Goal: Task Accomplishment & Management: Manage account settings

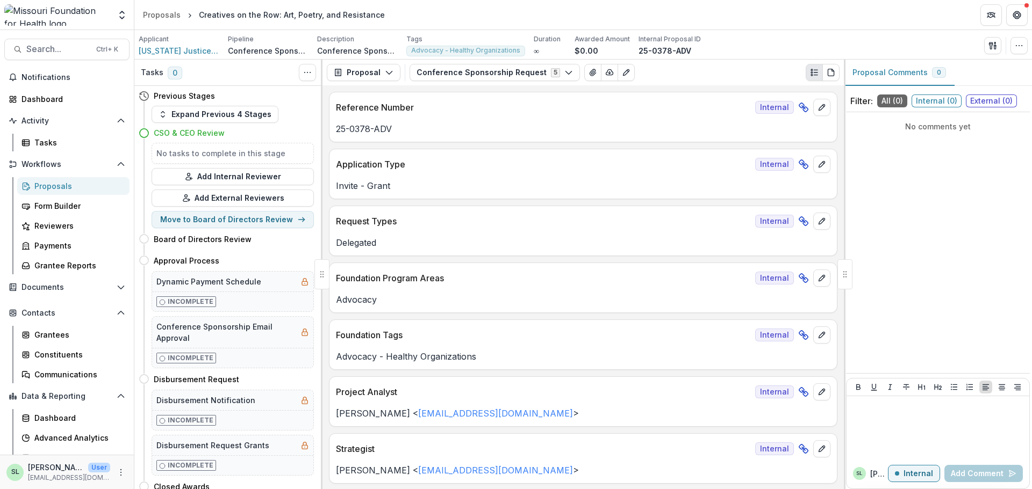
scroll to position [3093, 0]
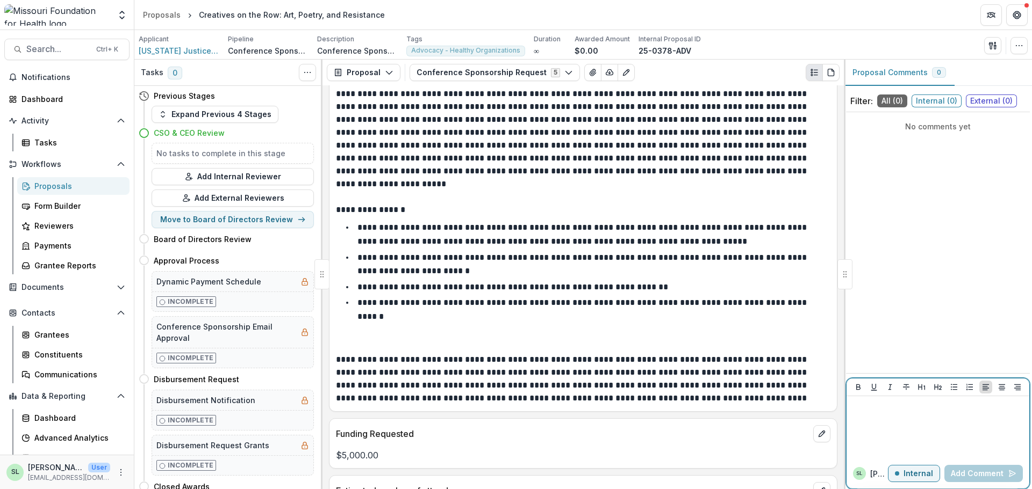
click at [876, 413] on div at bounding box center [938, 428] width 174 height 54
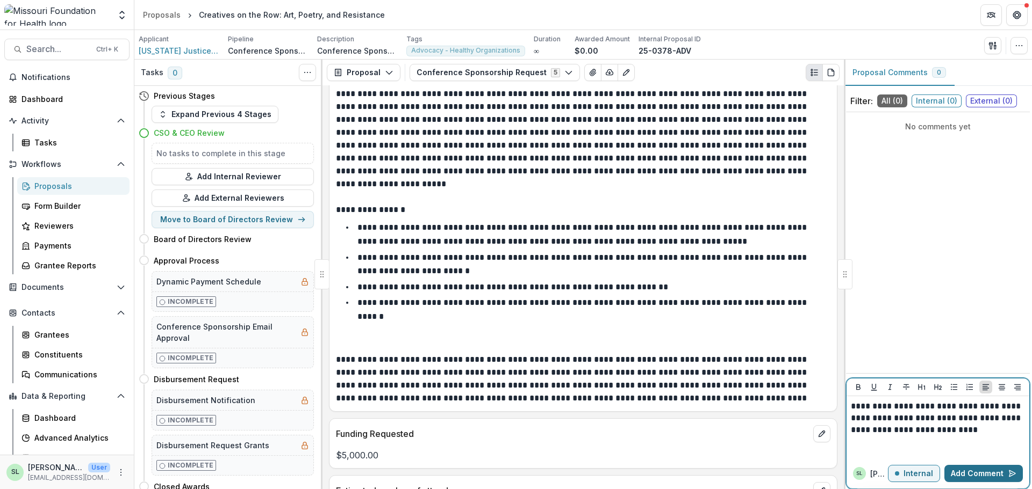
click at [990, 473] on button "Add Comment" at bounding box center [983, 473] width 78 height 17
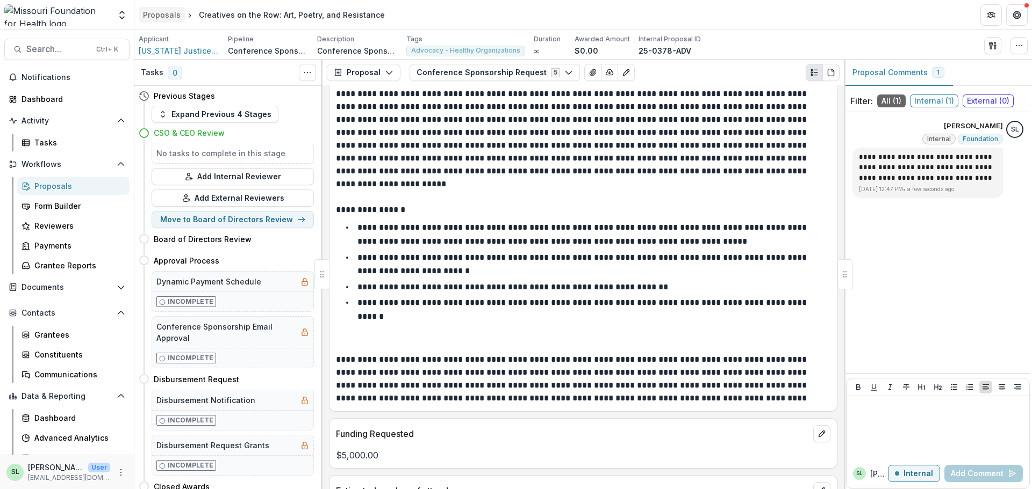
click at [164, 11] on div "Proposals" at bounding box center [162, 14] width 38 height 11
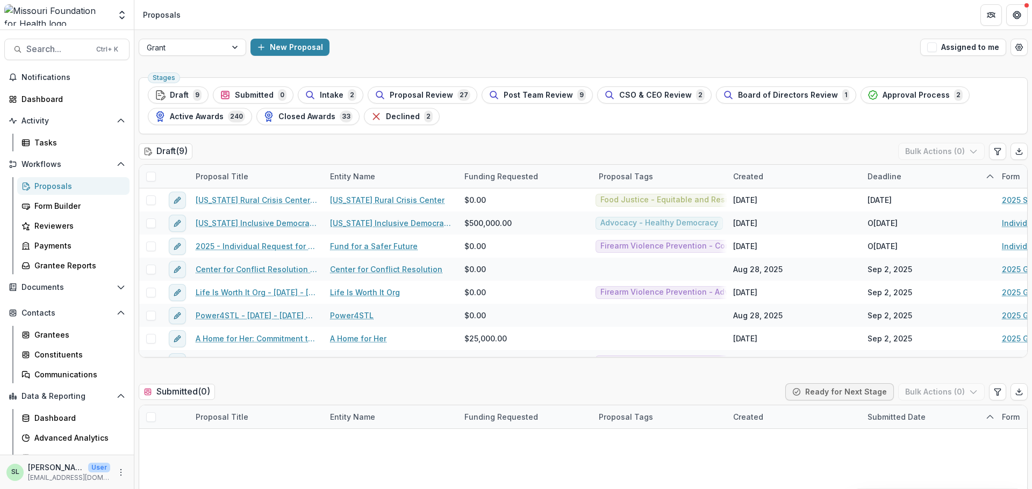
click at [938, 50] on button "Assigned to me" at bounding box center [963, 47] width 86 height 17
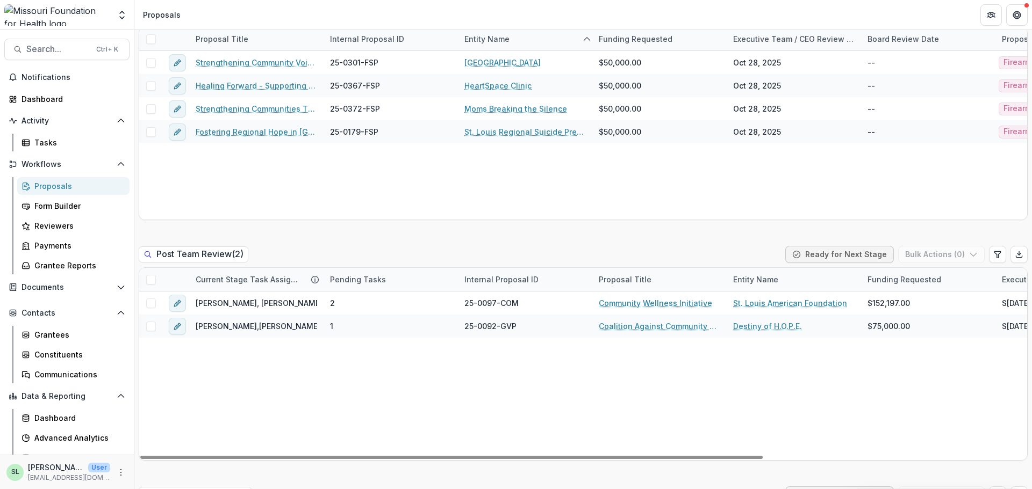
scroll to position [913, 0]
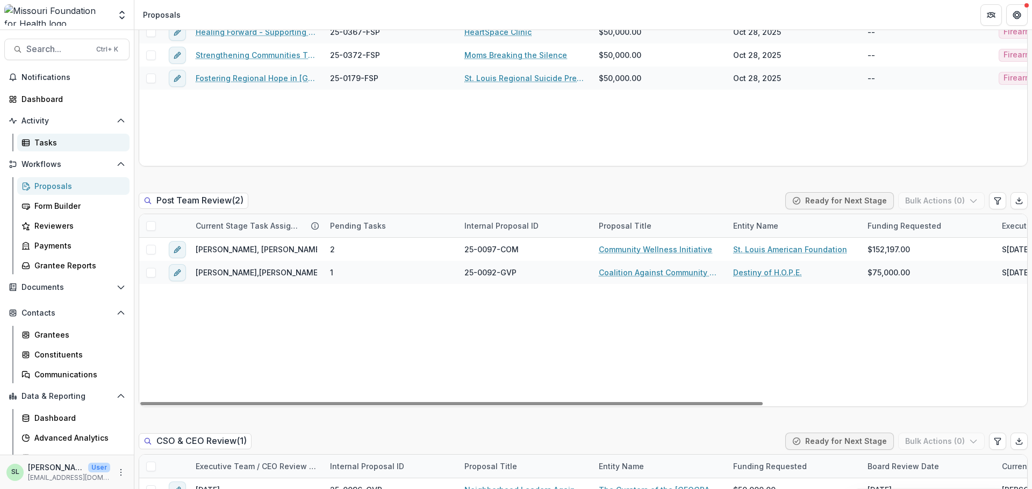
click at [54, 140] on div "Tasks" at bounding box center [77, 142] width 87 height 11
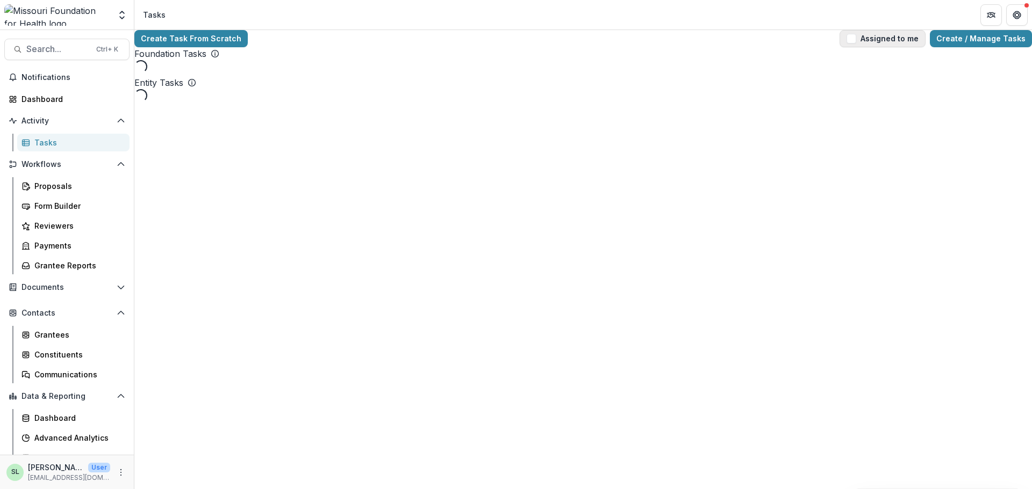
click at [864, 45] on button "Assigned to me" at bounding box center [882, 38] width 86 height 17
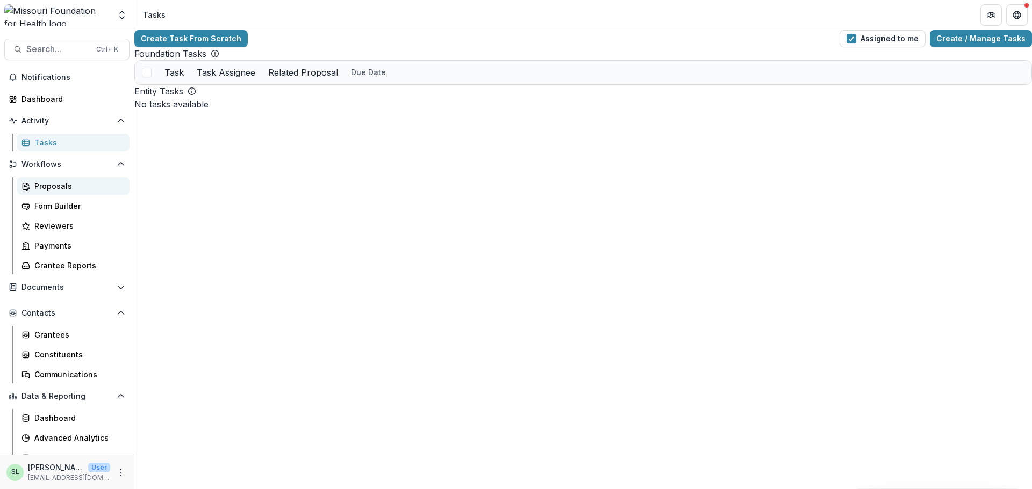
click at [55, 187] on div "Proposals" at bounding box center [77, 186] width 87 height 11
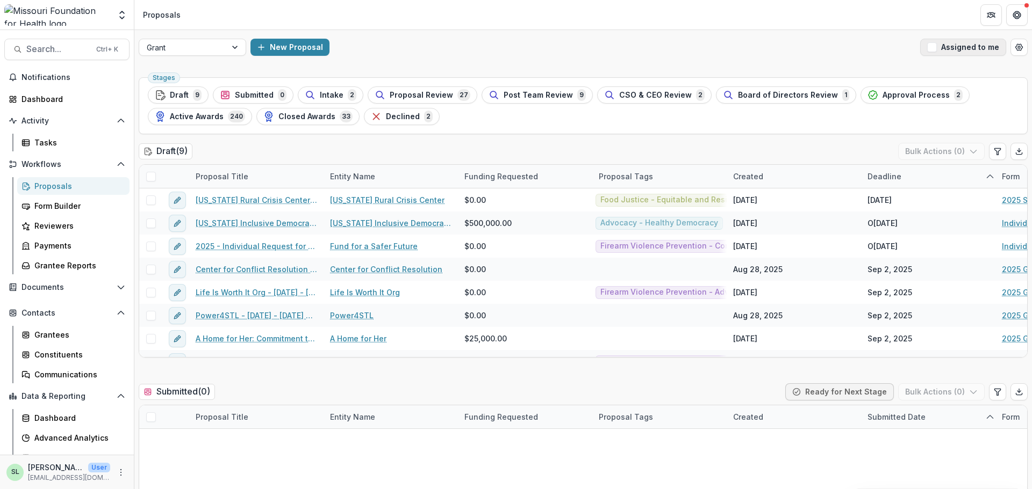
click at [940, 48] on button "Assigned to me" at bounding box center [963, 47] width 86 height 17
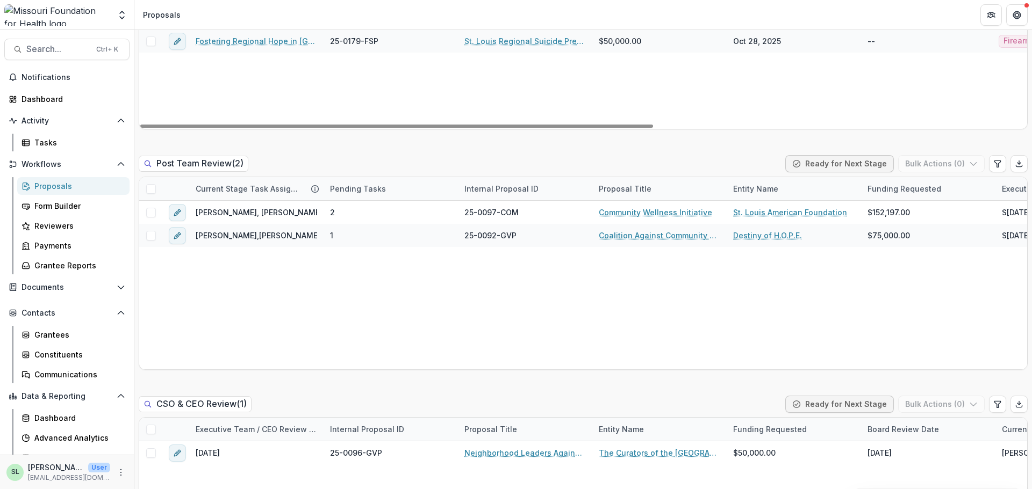
scroll to position [967, 0]
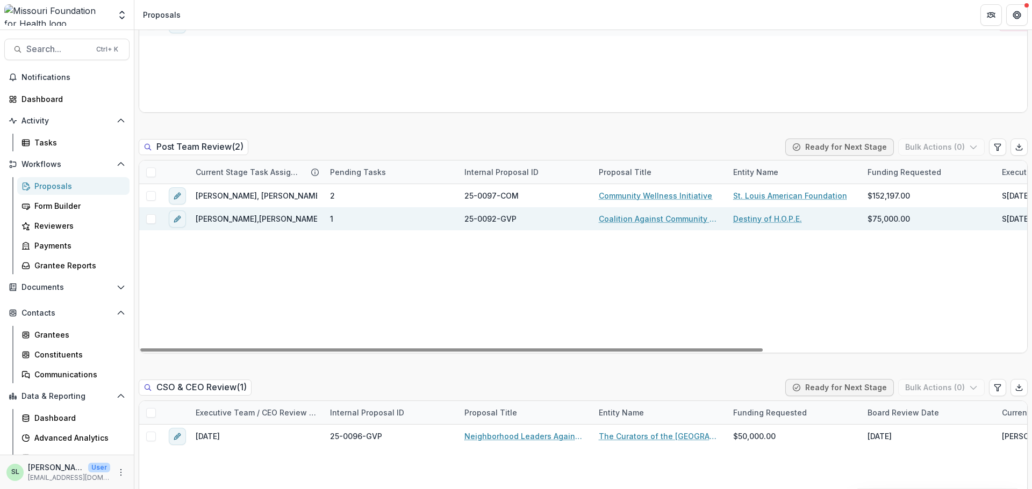
click at [650, 219] on link "Coalition Against Community Violence - Resource Assessment" at bounding box center [659, 218] width 121 height 11
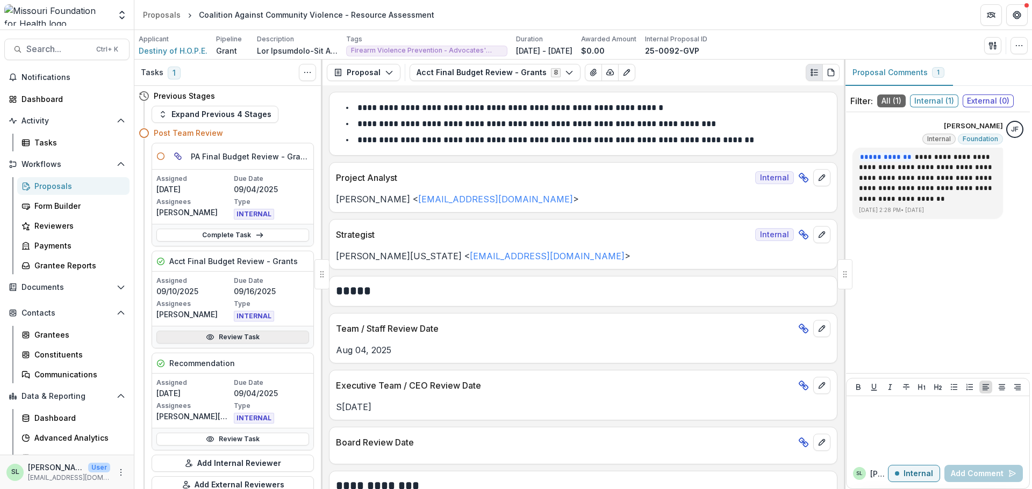
click at [250, 337] on link "Review Task" at bounding box center [232, 337] width 153 height 13
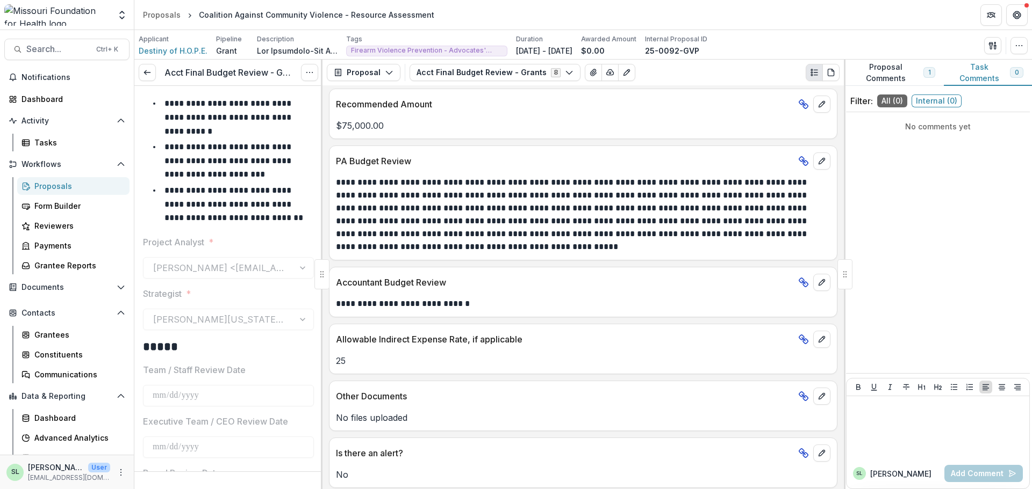
scroll to position [607, 0]
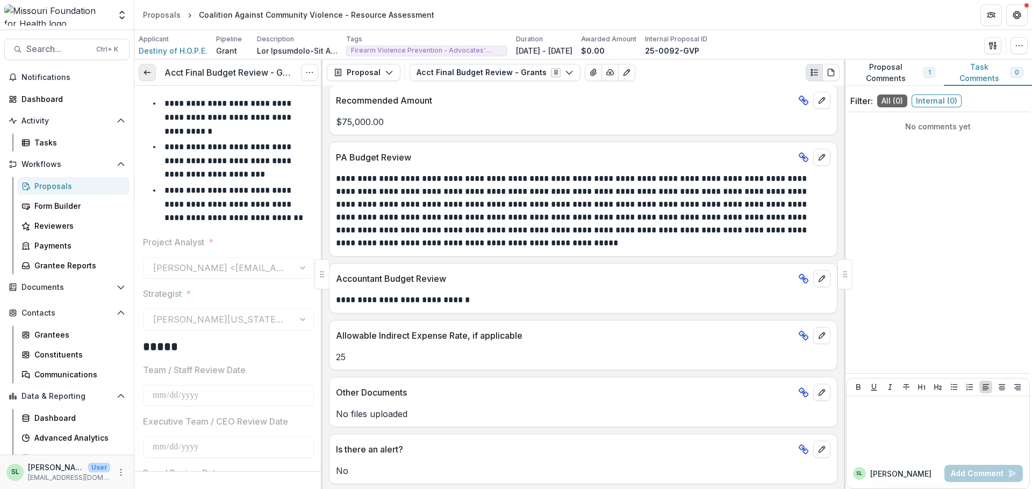
click at [150, 72] on icon at bounding box center [147, 72] width 9 height 9
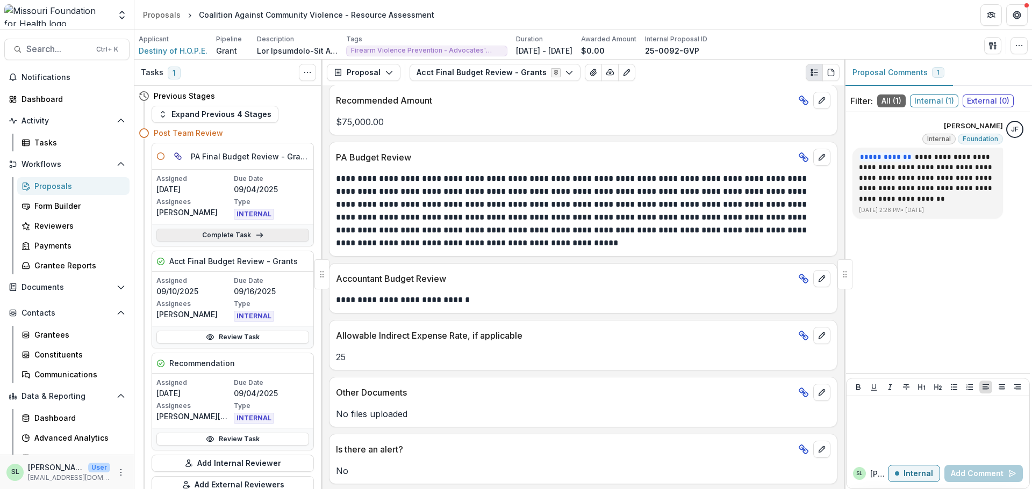
click at [234, 232] on link "Complete Task" at bounding box center [232, 235] width 153 height 13
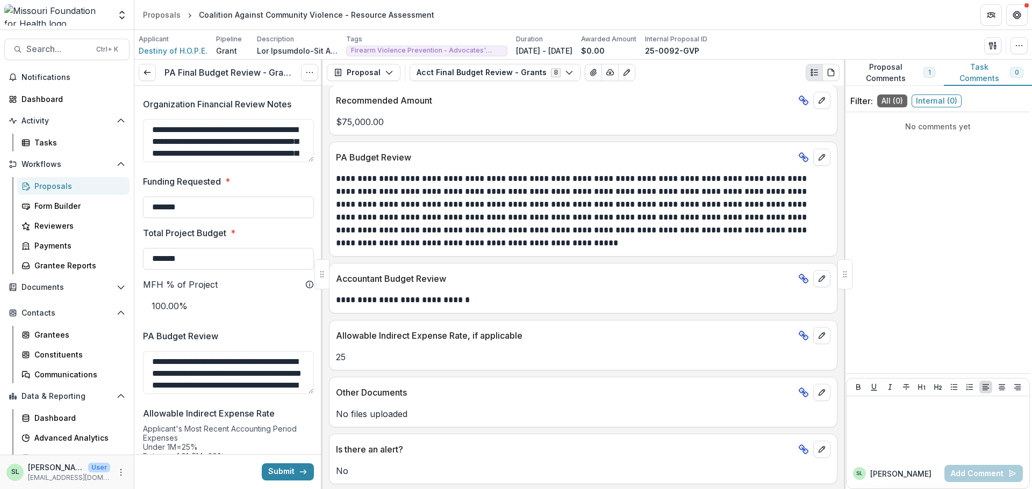
scroll to position [967, 0]
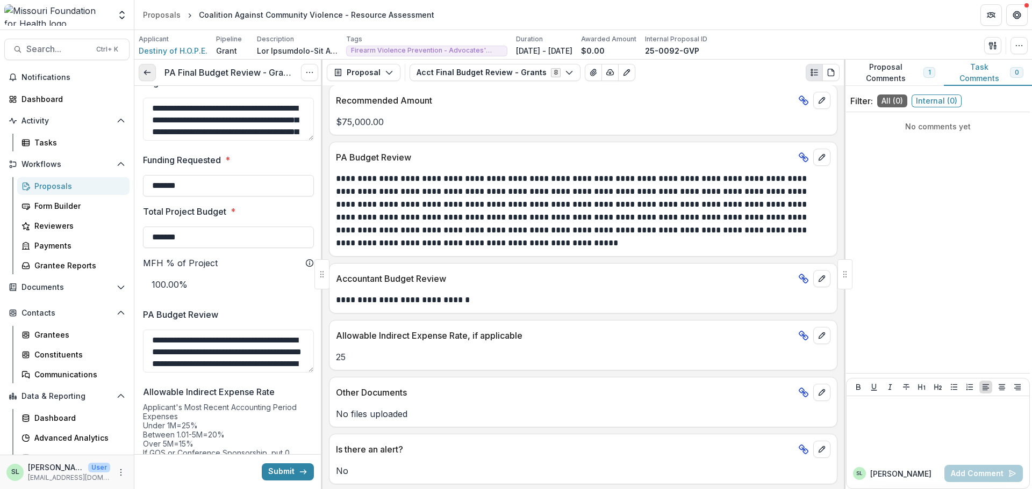
click at [143, 73] on icon at bounding box center [147, 72] width 9 height 9
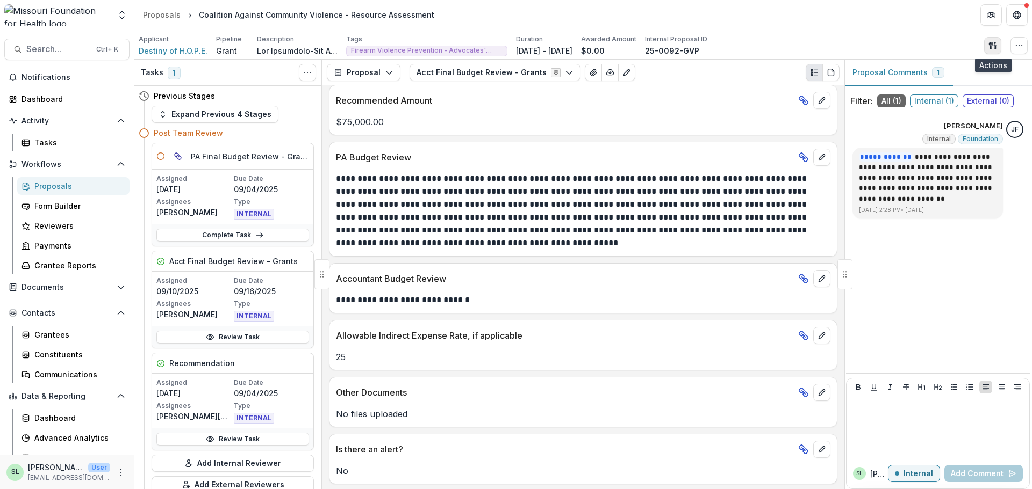
click at [993, 42] on icon "button" at bounding box center [992, 45] width 9 height 9
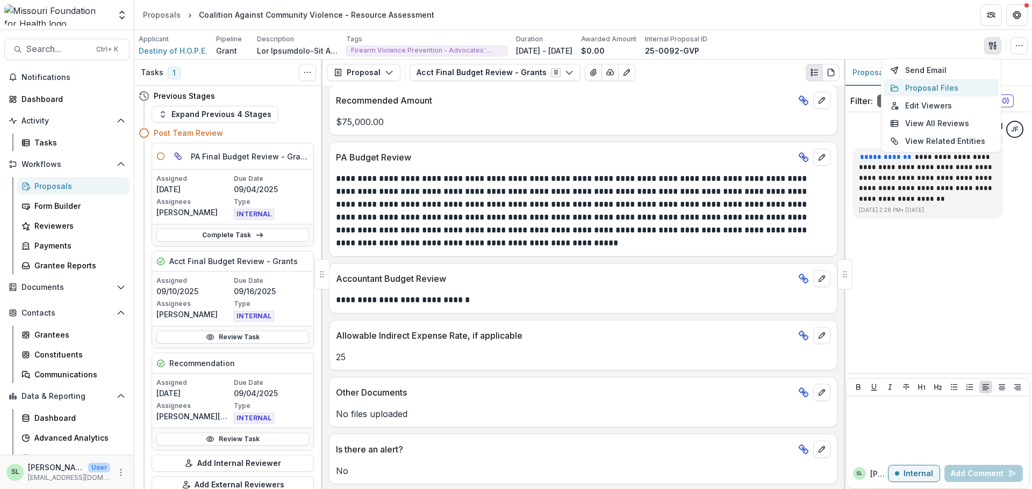
click at [952, 88] on button "Proposal Files" at bounding box center [940, 88] width 115 height 18
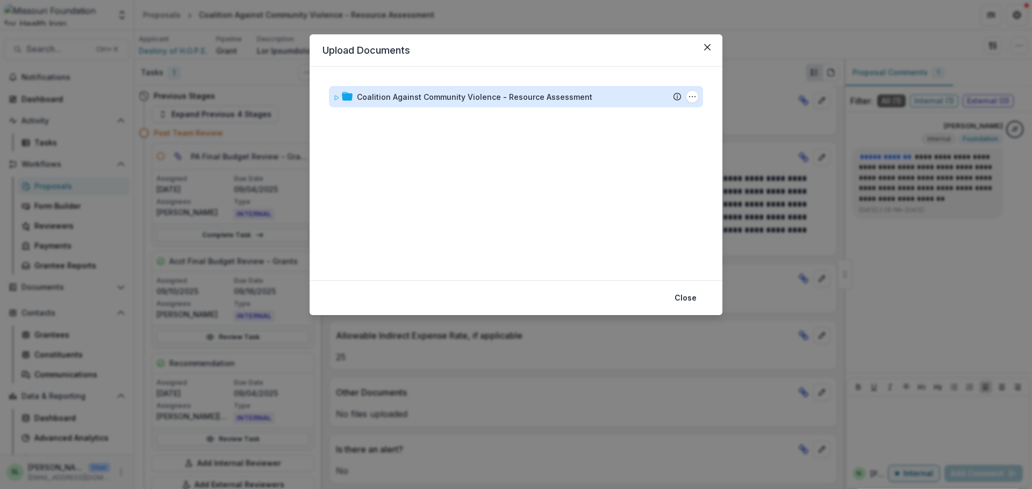
click at [530, 97] on div "Coalition Against Community Violence - Resource Assessment" at bounding box center [474, 96] width 235 height 11
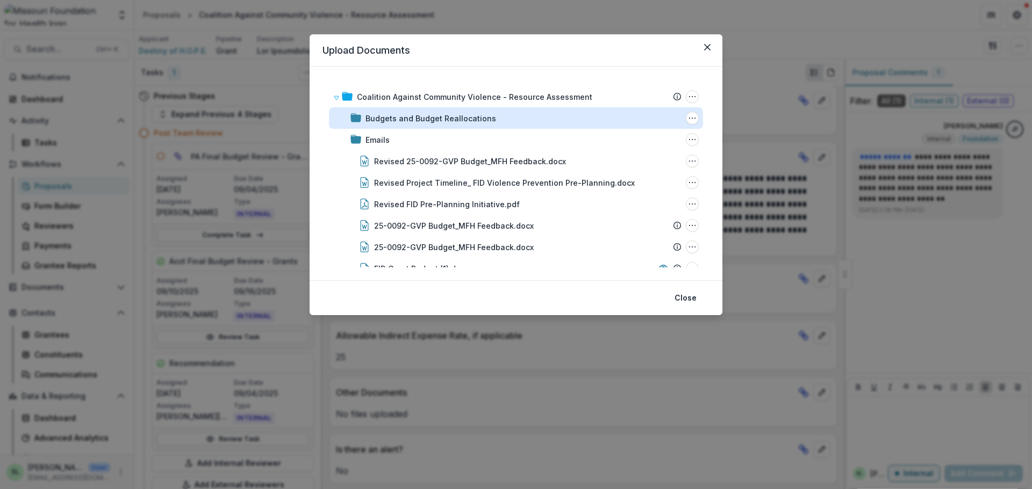
click at [426, 116] on div "Budgets and Budget Reallocations" at bounding box center [430, 118] width 131 height 11
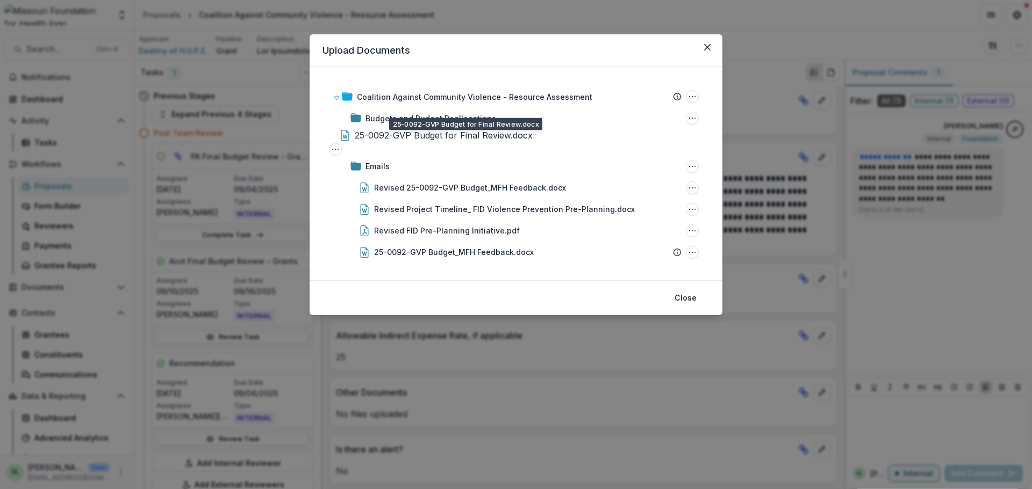
click at [416, 135] on div "25-0092-GVP Budget for Final Review.docx" at bounding box center [444, 135] width 178 height 13
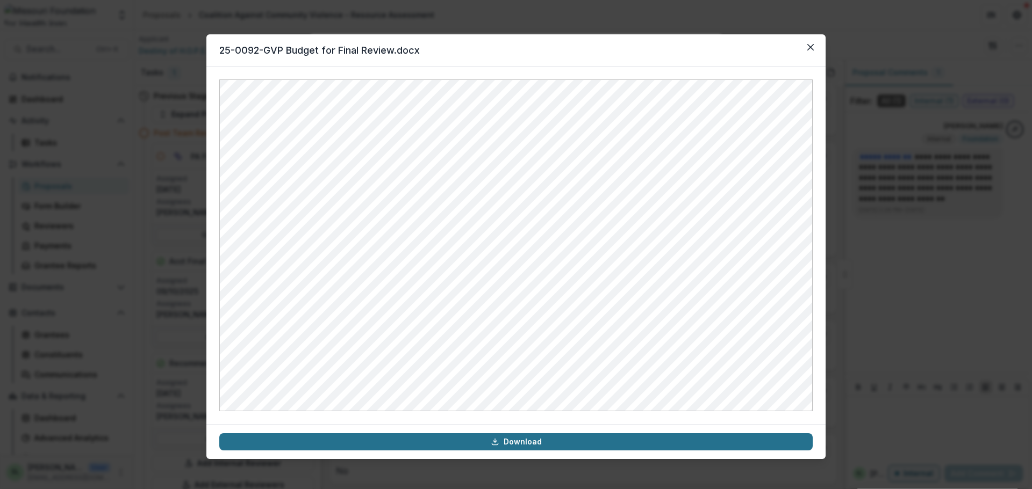
click at [528, 446] on link "Download" at bounding box center [515, 442] width 593 height 17
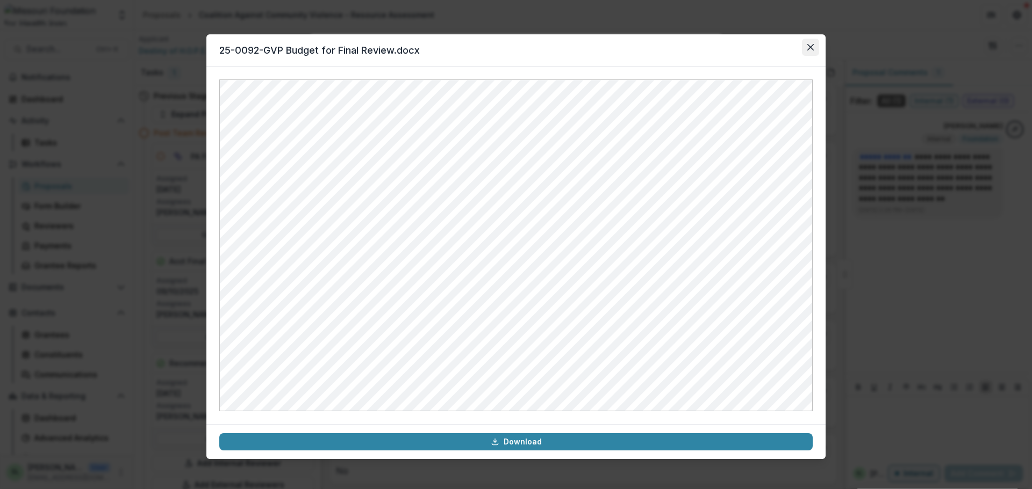
click at [811, 48] on icon "Close" at bounding box center [810, 47] width 6 height 6
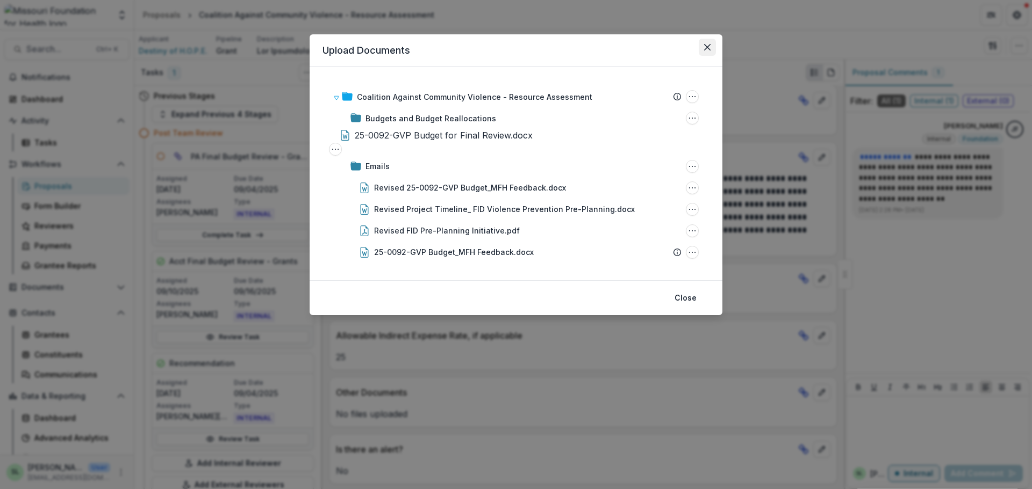
click at [709, 46] on icon "Close" at bounding box center [707, 47] width 6 height 6
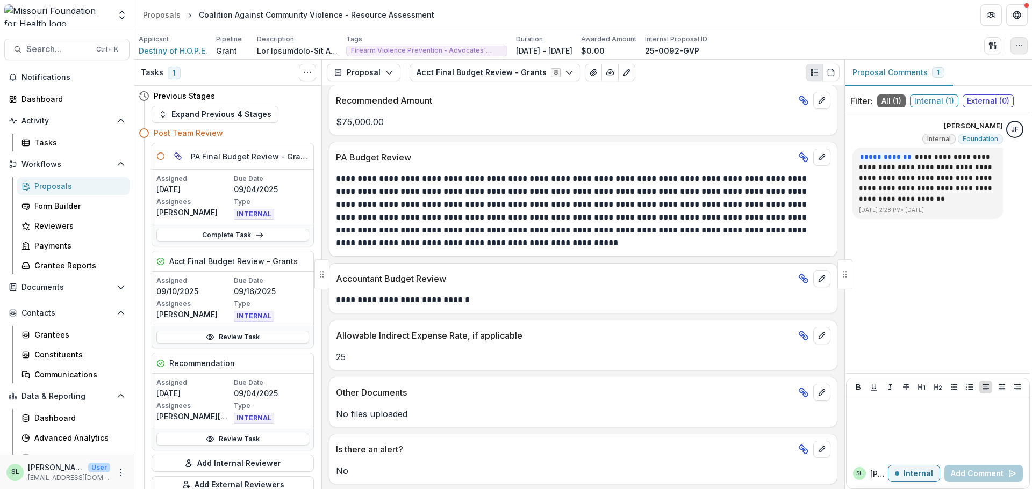
click at [1016, 43] on icon "button" at bounding box center [1018, 45] width 9 height 9
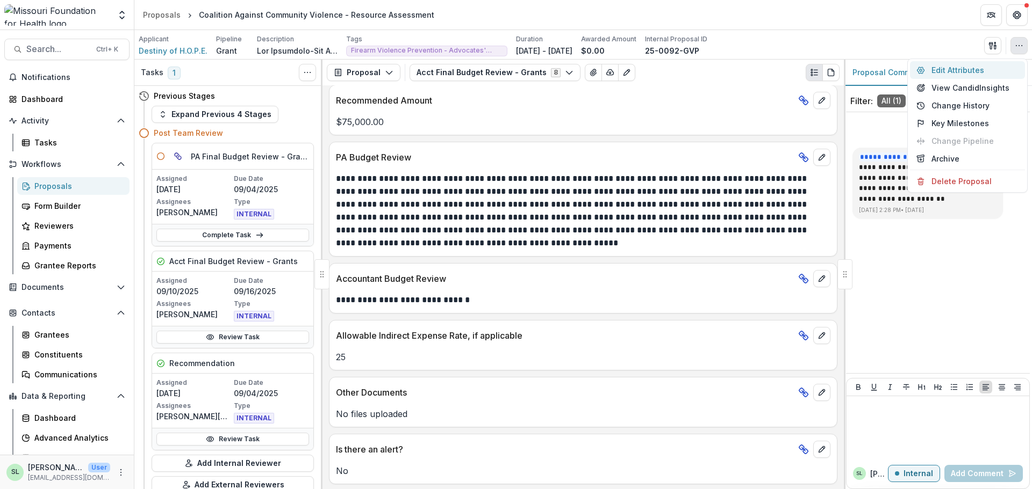
click at [971, 69] on button "Edit Attributes" at bounding box center [967, 70] width 115 height 18
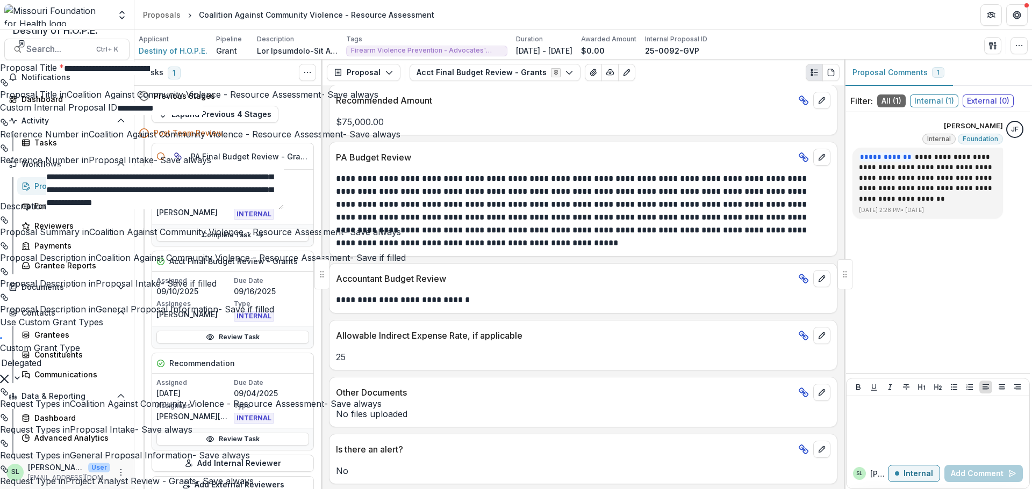
scroll to position [882, 0]
click at [1015, 11] on icon "Close" at bounding box center [1016, 13] width 6 height 6
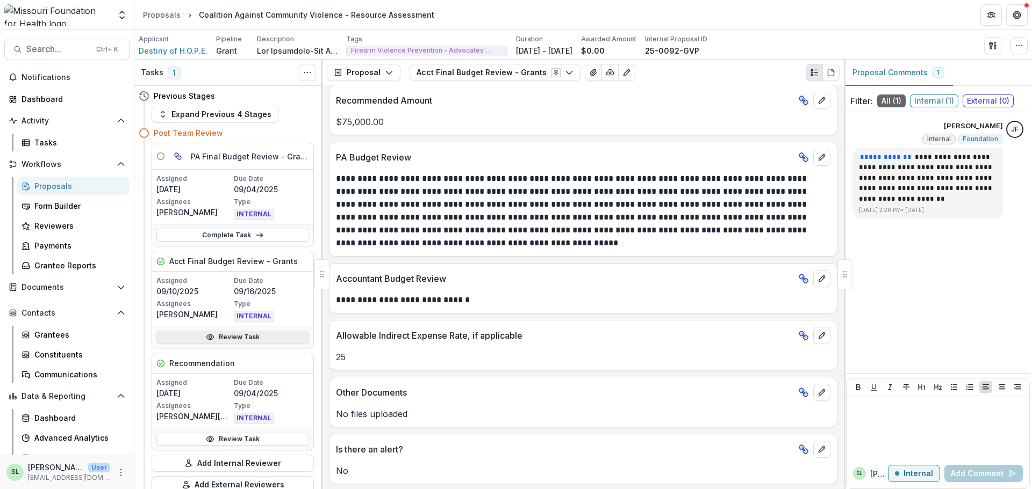
click at [224, 337] on link "Review Task" at bounding box center [232, 337] width 153 height 13
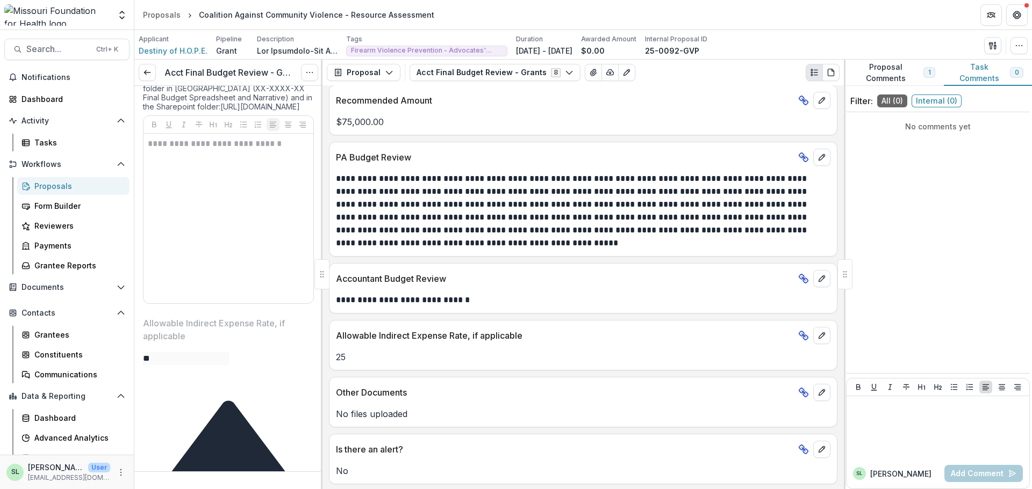
scroll to position [913, 0]
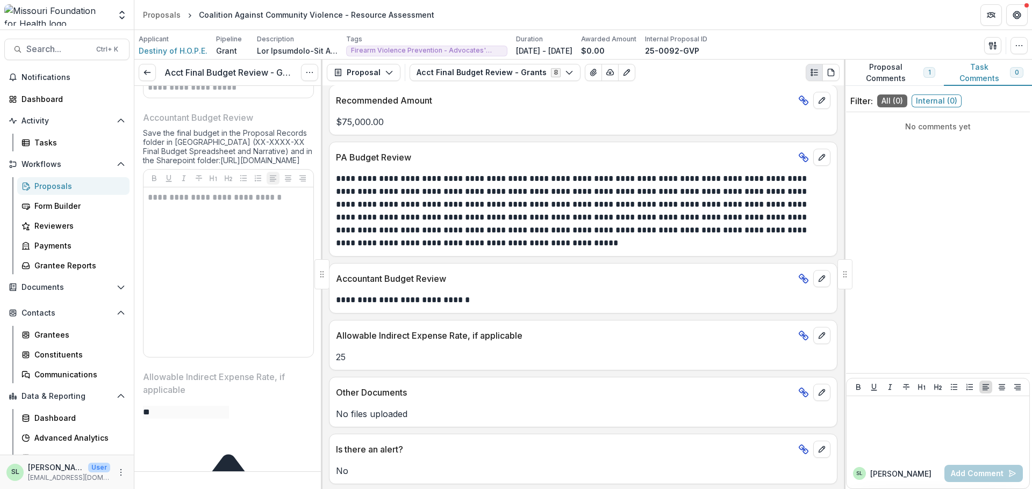
click at [245, 165] on link "[URL][DOMAIN_NAME]" at bounding box center [260, 160] width 80 height 9
click at [57, 184] on div "Proposals" at bounding box center [77, 186] width 87 height 11
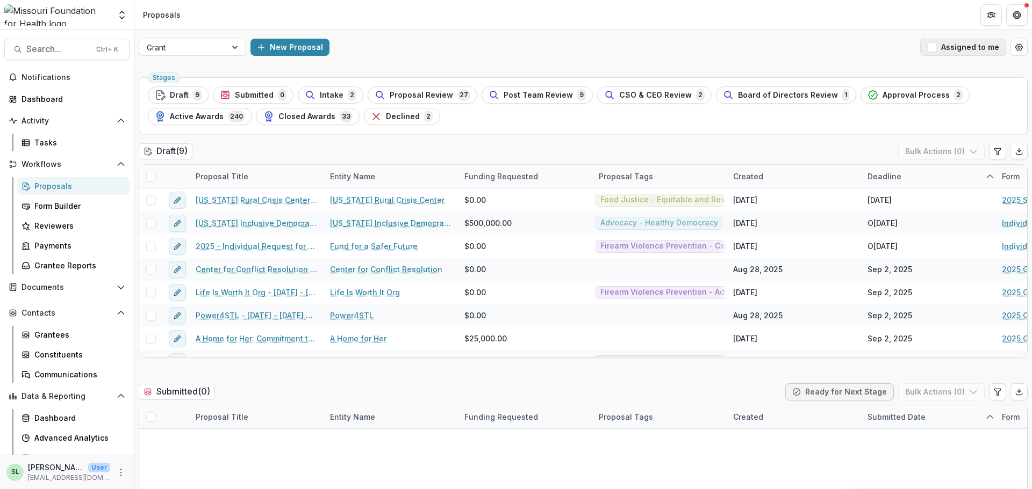
click at [963, 52] on button "Assigned to me" at bounding box center [963, 47] width 86 height 17
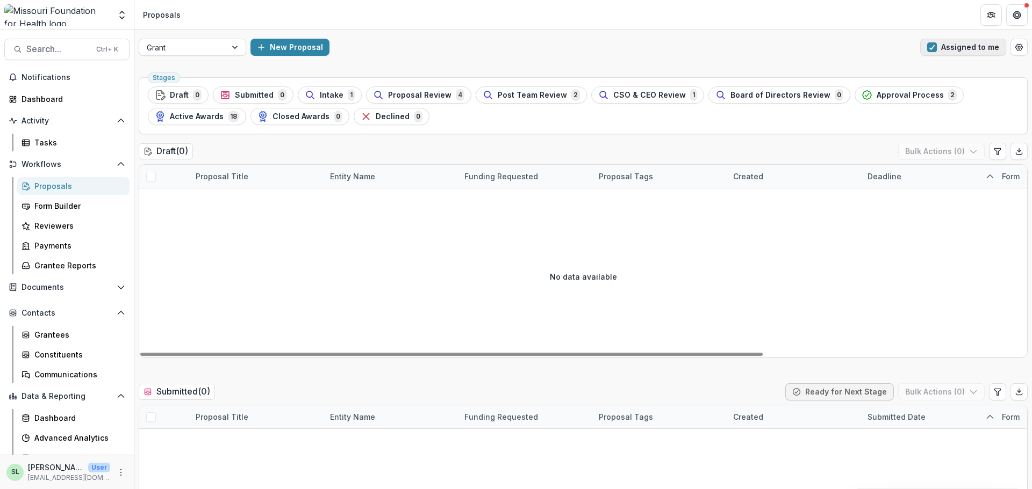
click at [950, 48] on button "Assigned to me" at bounding box center [963, 47] width 86 height 17
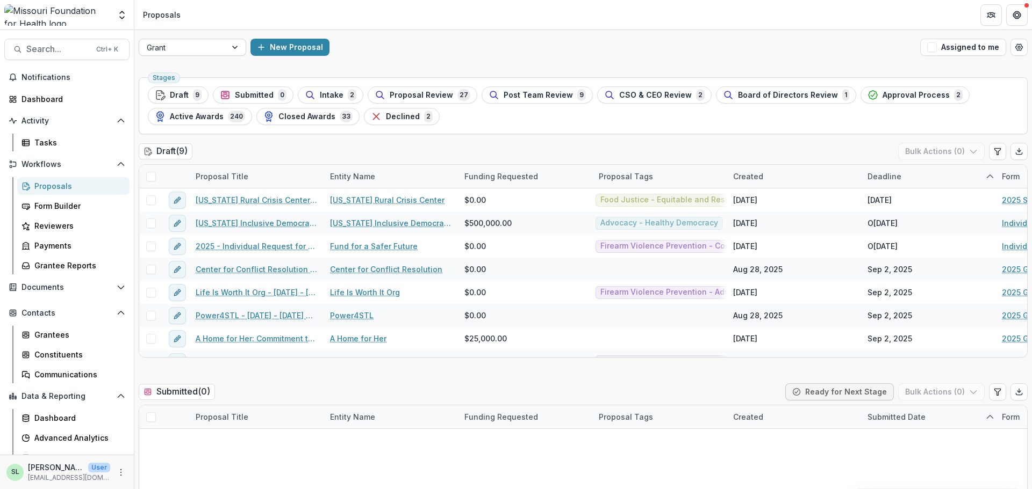
click at [203, 43] on div at bounding box center [183, 47] width 72 height 13
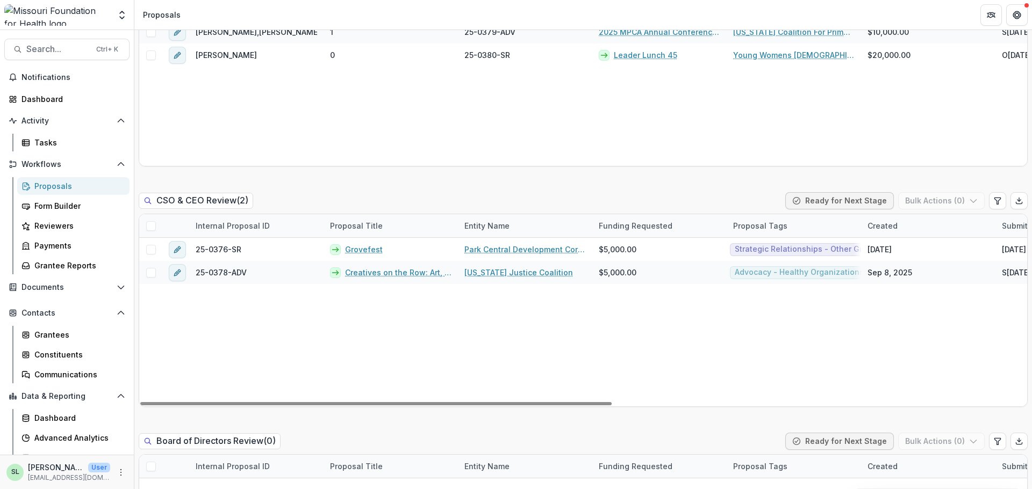
drag, startPoint x: 491, startPoint y: 404, endPoint x: 431, endPoint y: 388, distance: 62.3
click at [433, 402] on div at bounding box center [375, 403] width 471 height 3
click at [390, 266] on div "Creatives on the Row: Art, Poetry, and Resistance" at bounding box center [390, 272] width 134 height 23
click at [390, 275] on link "Creatives on the Row: Art, Poetry, and Resistance" at bounding box center [398, 272] width 106 height 11
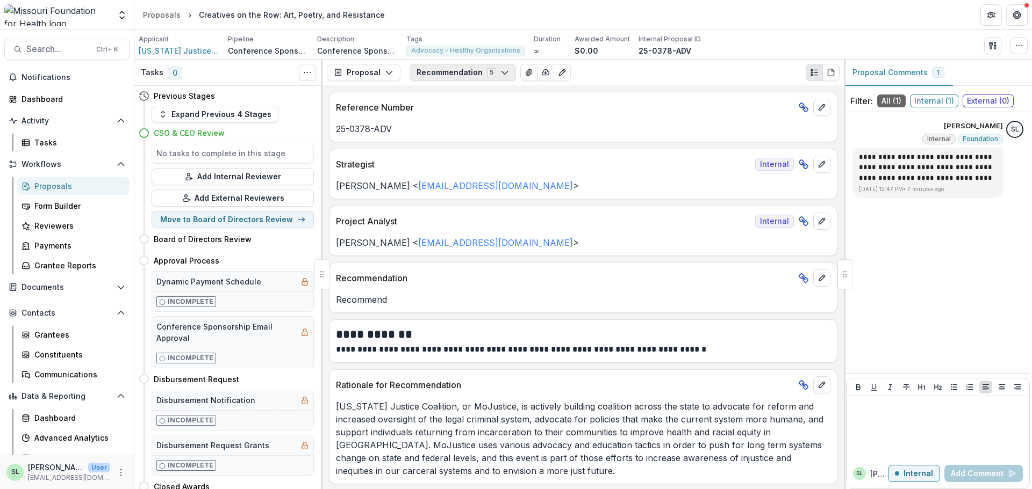
click at [495, 74] on button "Recommendation 5" at bounding box center [462, 72] width 106 height 17
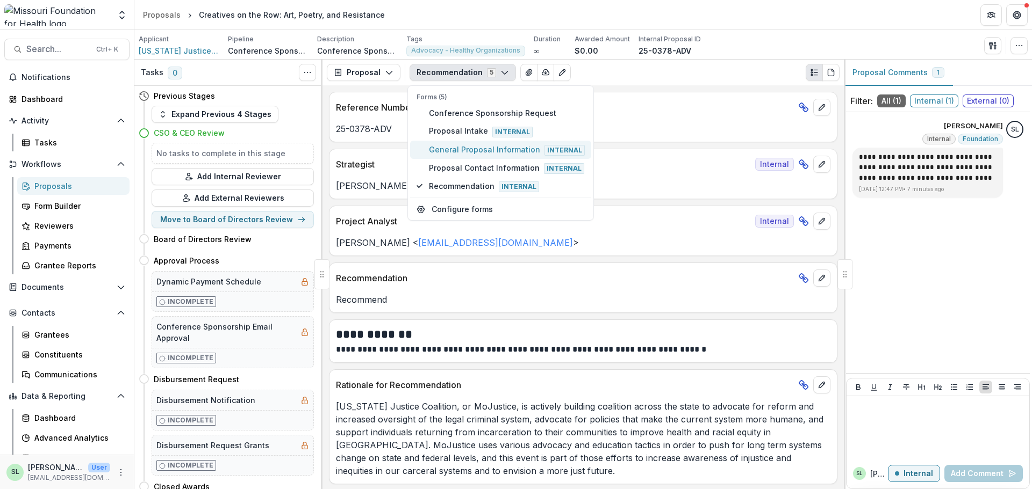
click at [466, 149] on span "General Proposal Information Internal" at bounding box center [507, 150] width 156 height 12
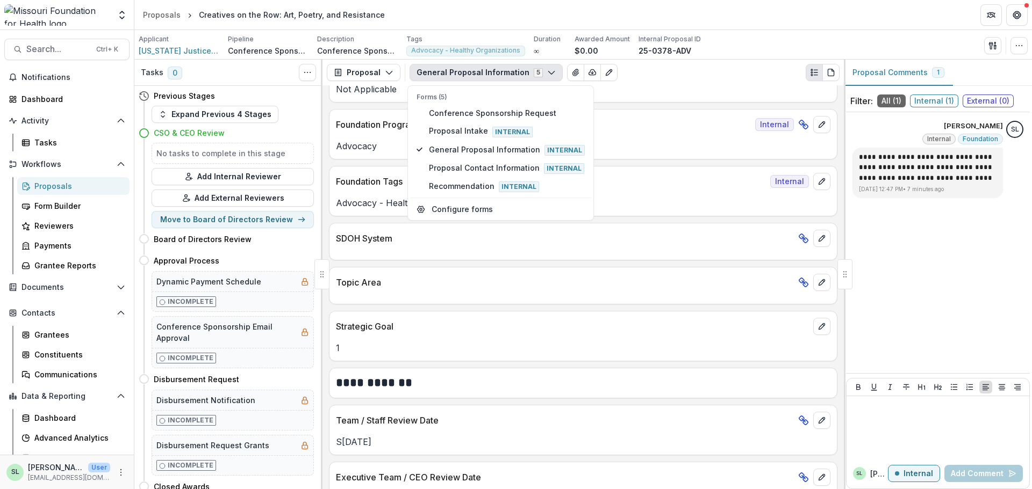
scroll to position [1251, 0]
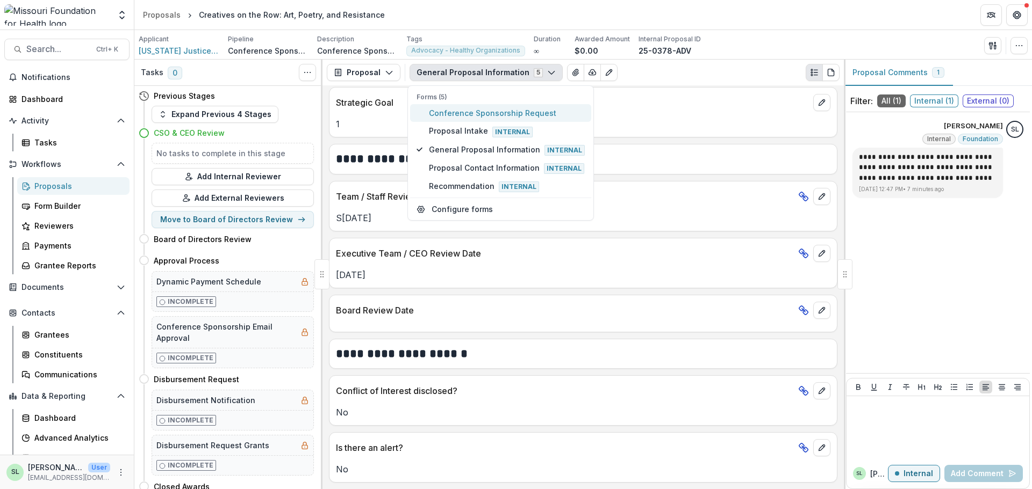
click at [494, 118] on span "Conference Sponsorship Request" at bounding box center [507, 112] width 156 height 11
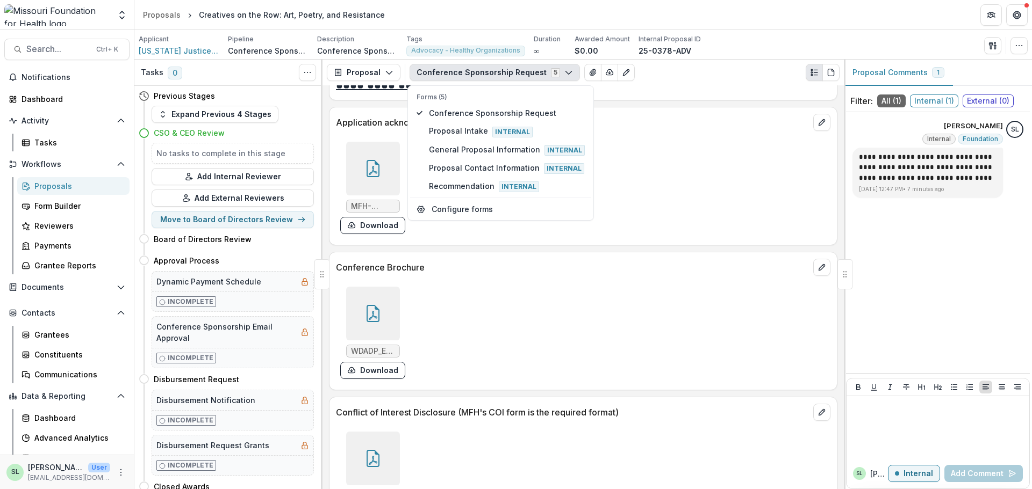
scroll to position [3633, 0]
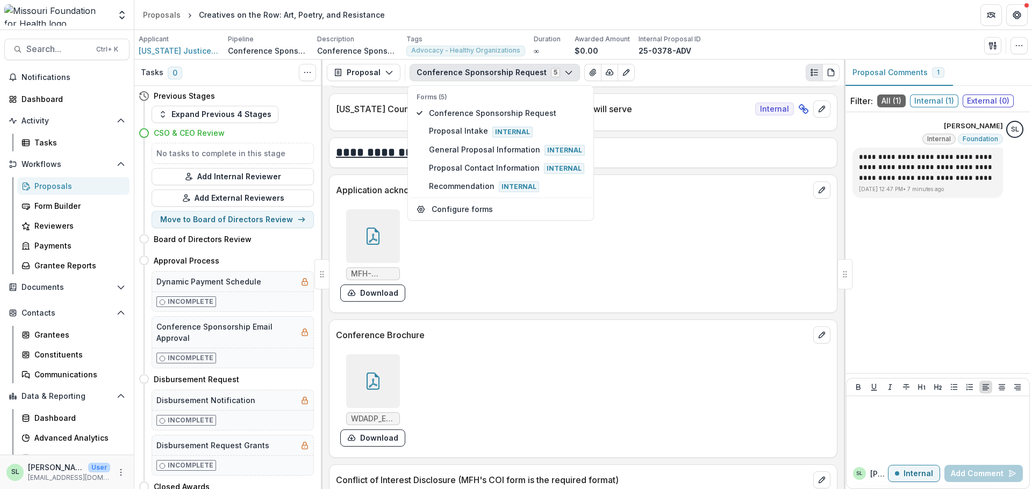
click at [373, 379] on icon at bounding box center [373, 383] width 9 height 9
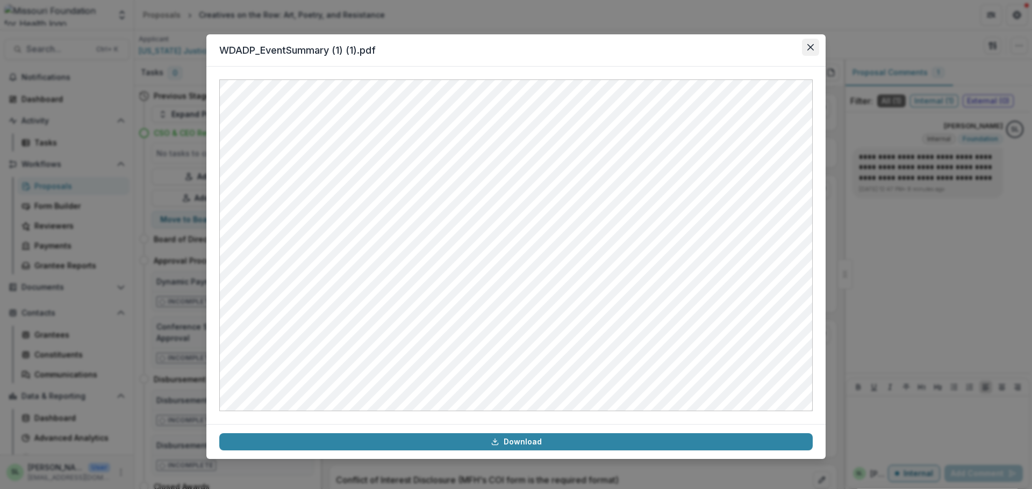
click at [809, 44] on button "Close" at bounding box center [810, 47] width 17 height 17
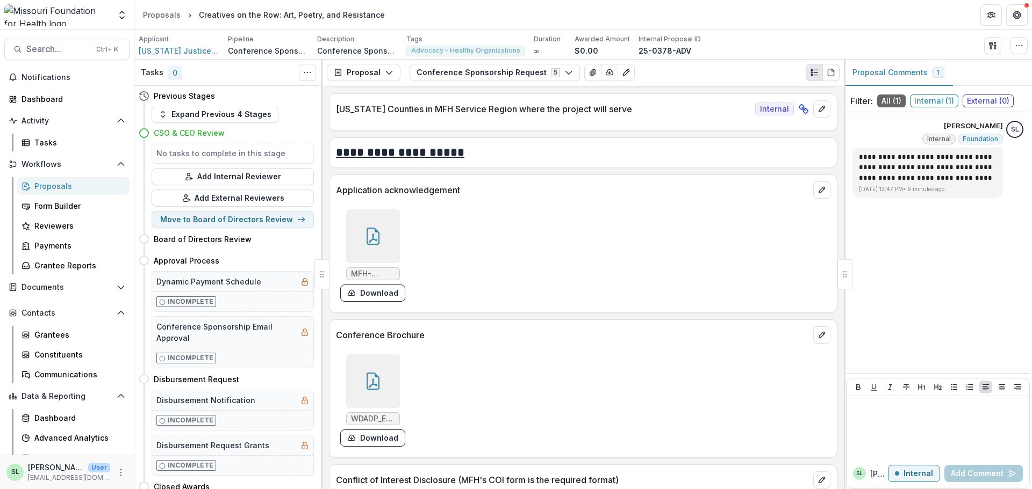
click at [56, 186] on div "Proposals" at bounding box center [77, 186] width 87 height 11
